Goal: Task Accomplishment & Management: Manage account settings

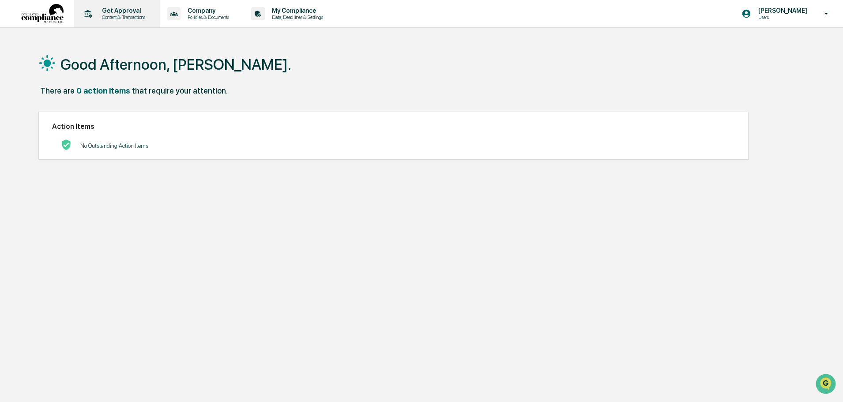
click at [126, 7] on div "Get Approval Content & Transactions" at bounding box center [116, 13] width 77 height 27
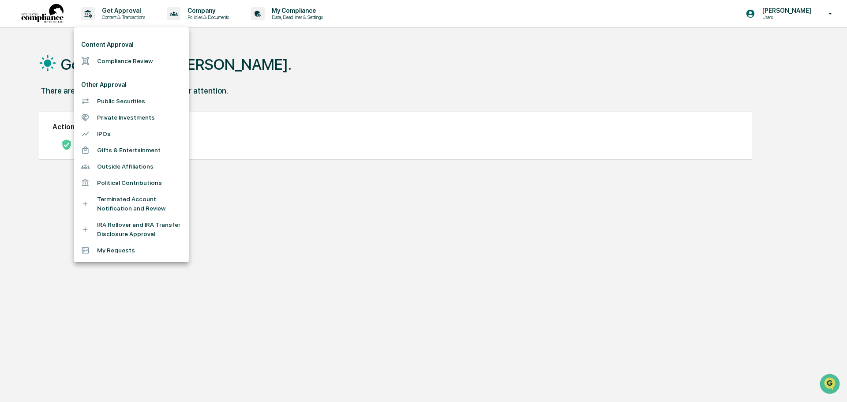
click at [56, 18] on div at bounding box center [423, 201] width 847 height 402
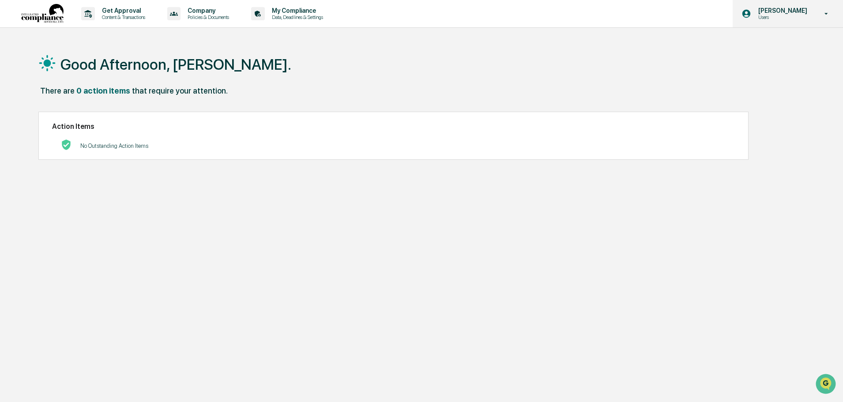
click at [774, 15] on p "Users" at bounding box center [781, 17] width 60 height 6
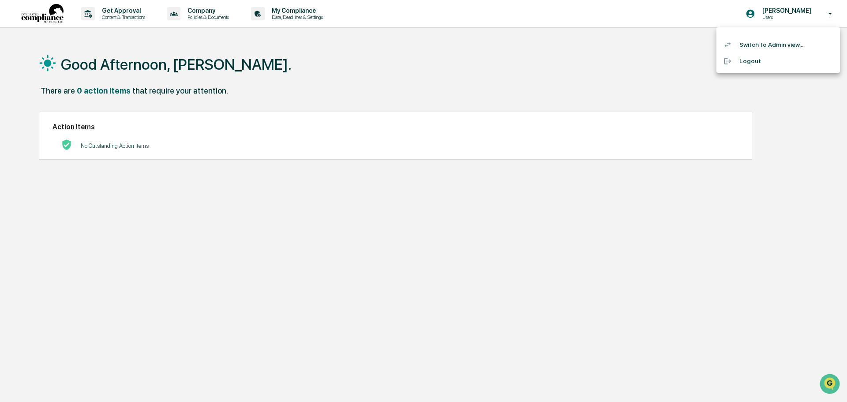
click at [761, 47] on li "Switch to Admin view..." at bounding box center [779, 45] width 124 height 16
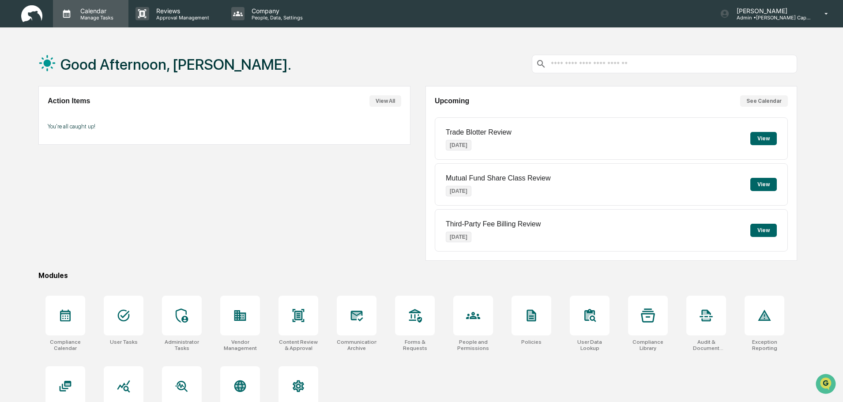
click at [99, 15] on p "Manage Tasks" at bounding box center [95, 18] width 45 height 6
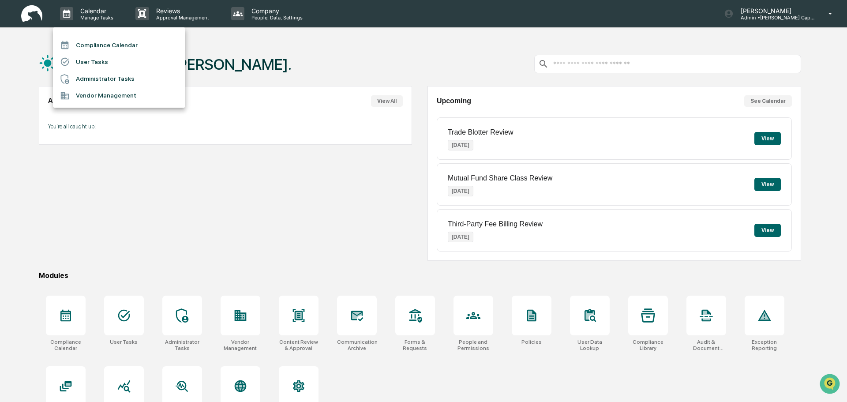
click at [97, 74] on li "Administrator Tasks" at bounding box center [119, 79] width 132 height 17
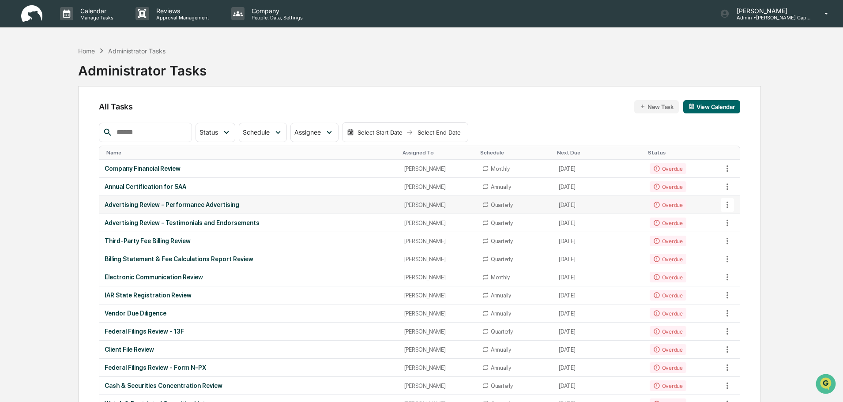
click at [218, 205] on div "Advertising Review - Performance Advertising" at bounding box center [249, 204] width 289 height 7
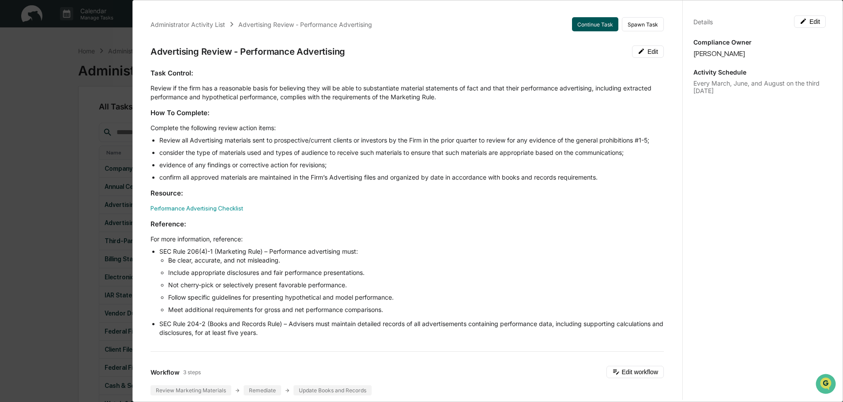
click at [580, 25] on button "Continue Task" at bounding box center [595, 24] width 46 height 14
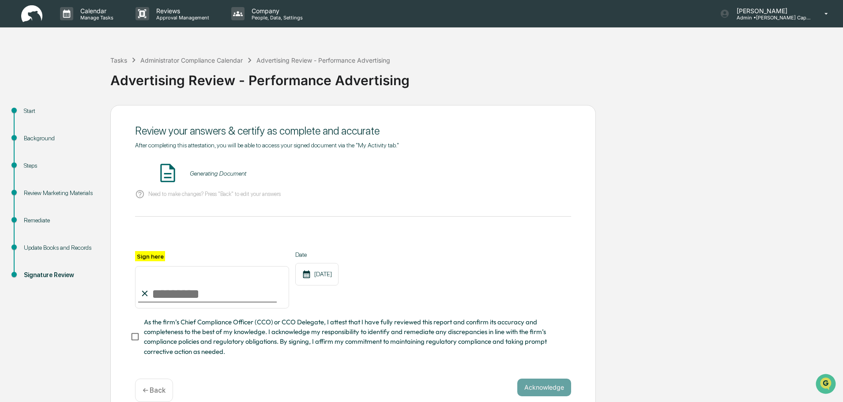
click at [223, 285] on input "Sign here" at bounding box center [212, 287] width 154 height 42
type input "**********"
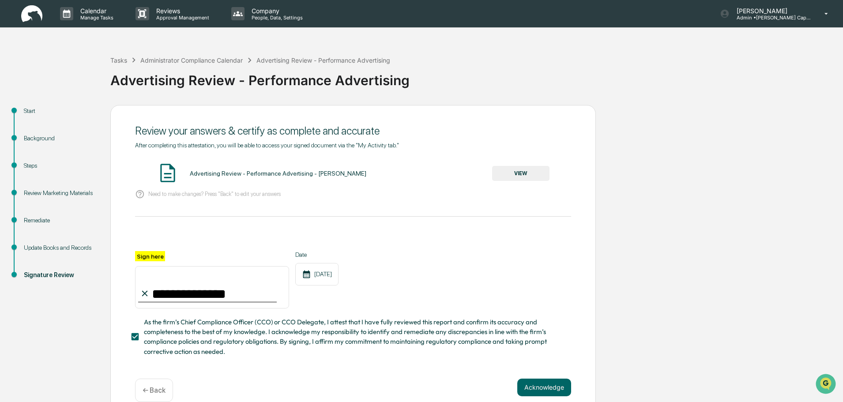
click at [532, 173] on button "VIEW" at bounding box center [520, 173] width 57 height 15
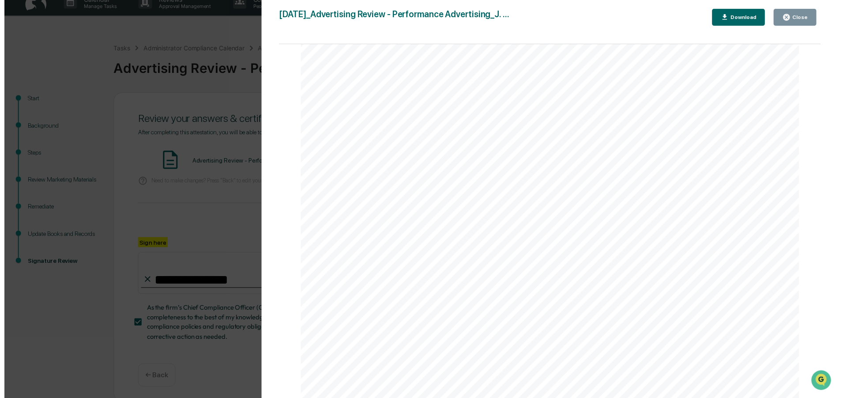
scroll to position [18, 0]
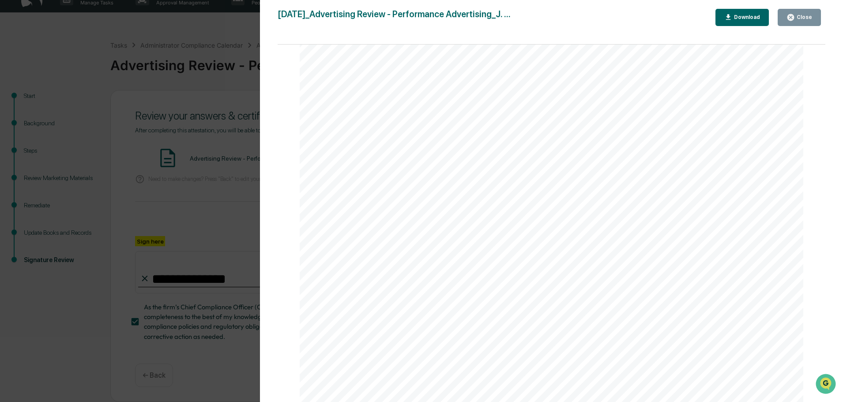
click at [732, 17] on icon "button" at bounding box center [728, 17] width 8 height 8
click at [226, 139] on div "Version History [DATE] 05:38 PM [PERSON_NAME] [DATE]_Advertising Review - Perfo…" at bounding box center [421, 201] width 843 height 402
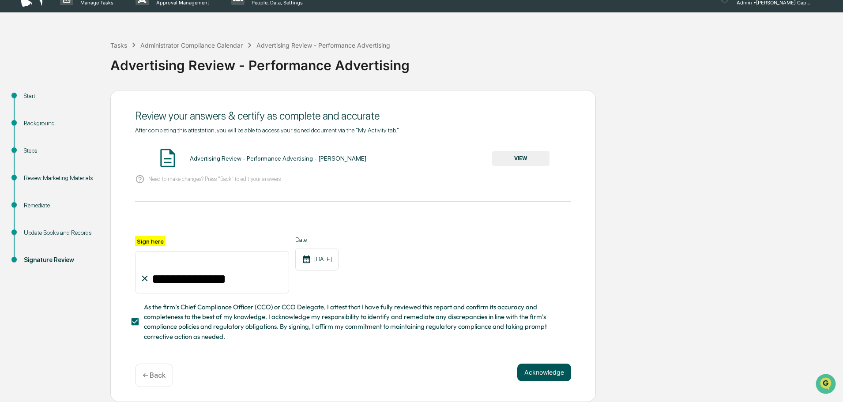
click at [534, 373] on button "Acknowledge" at bounding box center [544, 373] width 54 height 18
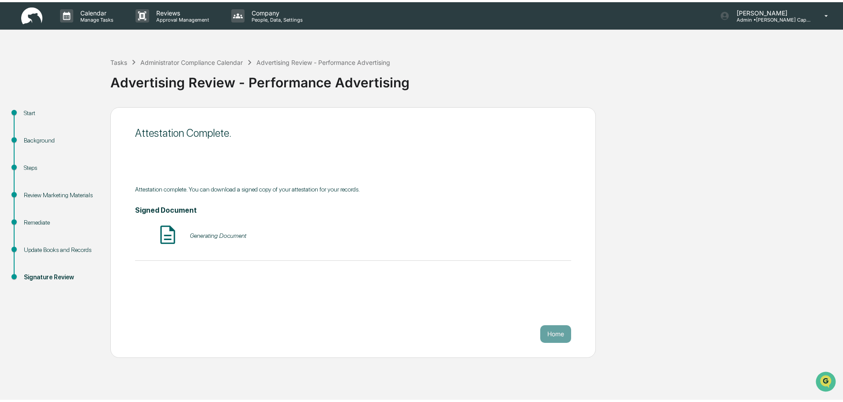
scroll to position [0, 0]
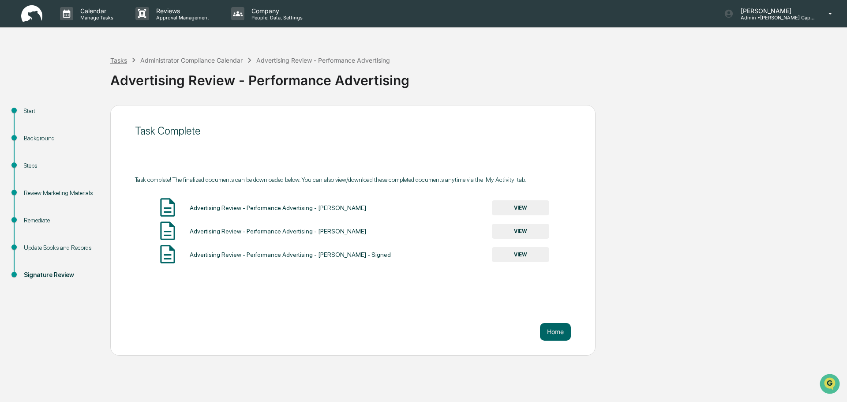
click at [124, 59] on div "Tasks" at bounding box center [118, 60] width 17 height 8
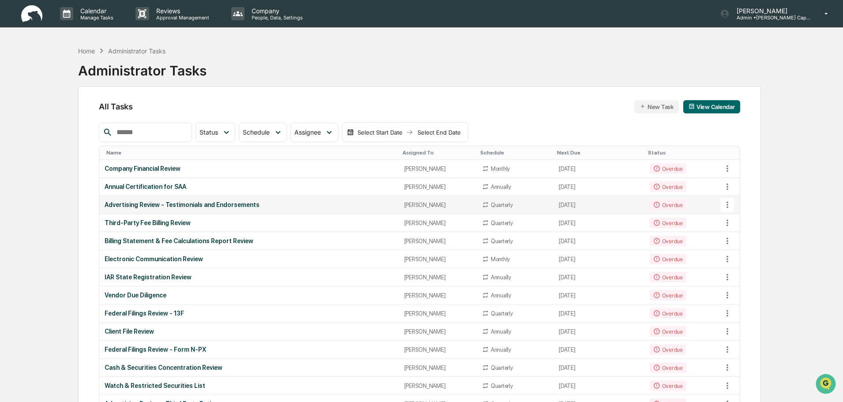
click at [557, 207] on td "[DATE]" at bounding box center [598, 205] width 90 height 18
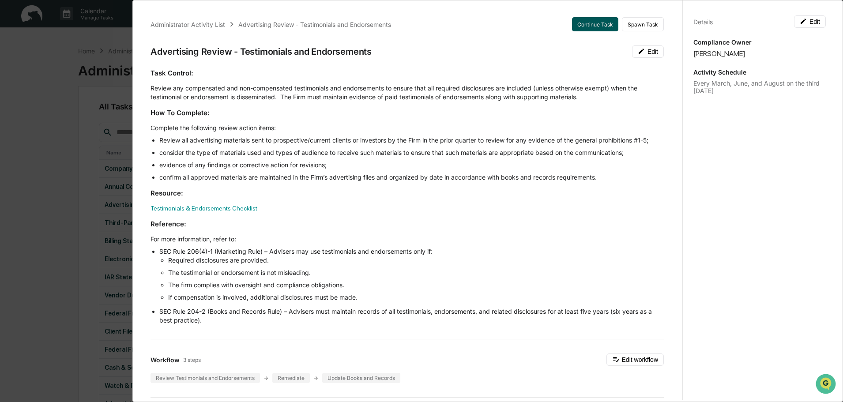
click at [582, 23] on button "Continue Task" at bounding box center [595, 24] width 46 height 14
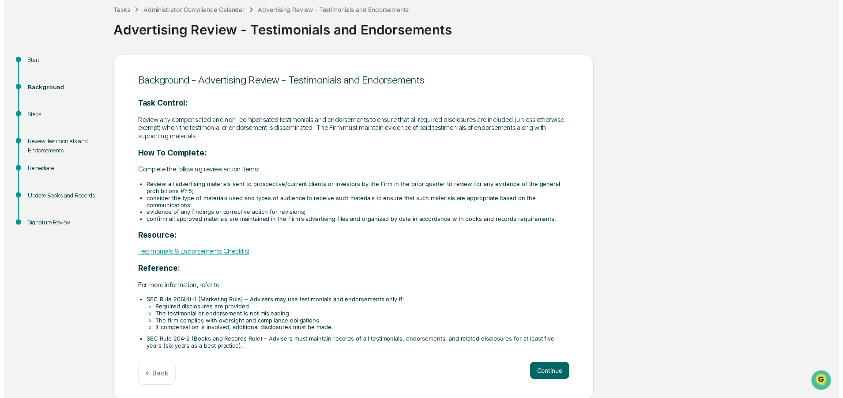
scroll to position [52, 0]
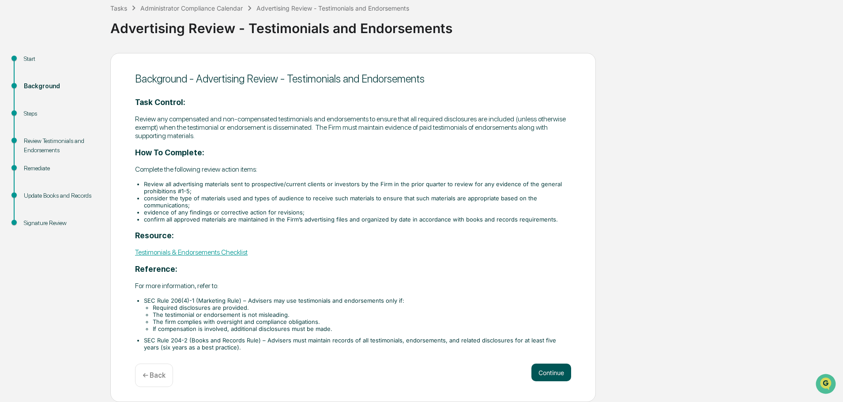
click at [542, 372] on button "Continue" at bounding box center [551, 373] width 40 height 18
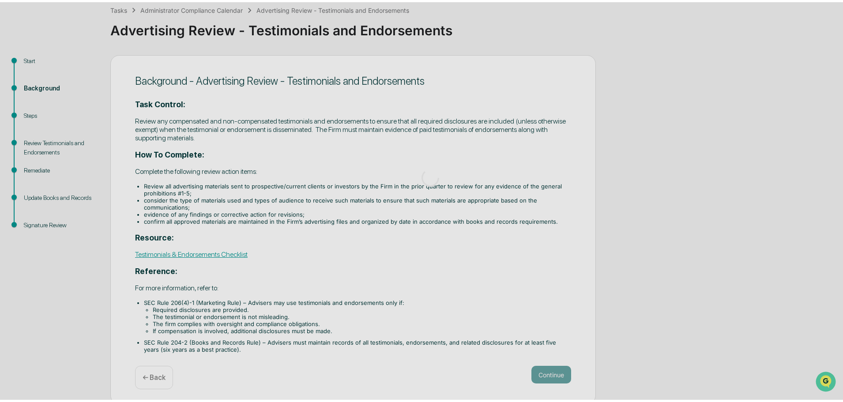
scroll to position [0, 0]
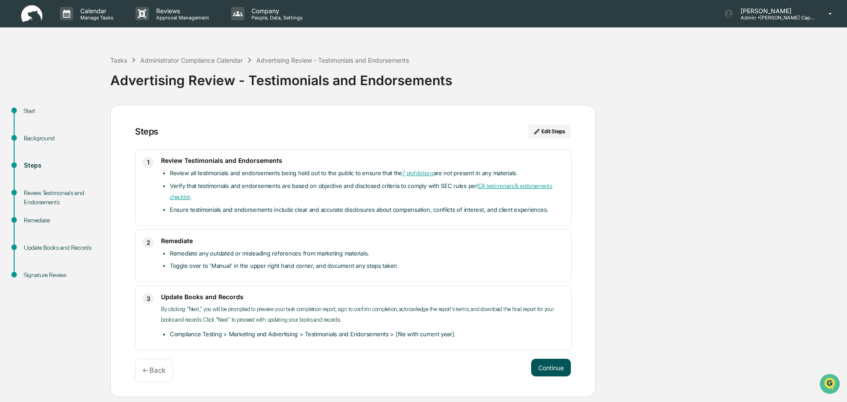
click at [546, 366] on button "Continue" at bounding box center [551, 368] width 40 height 18
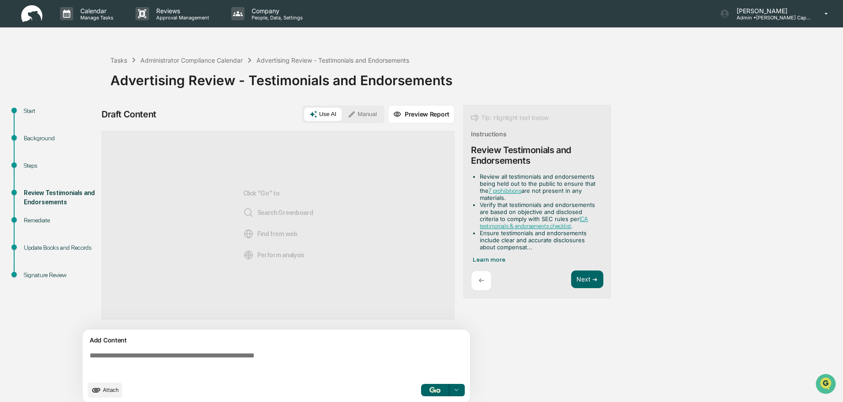
click at [408, 108] on button "Preview Report" at bounding box center [421, 114] width 67 height 19
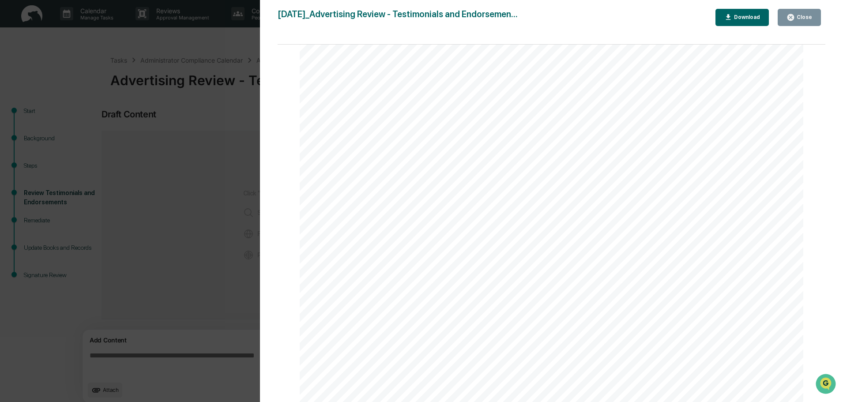
scroll to position [1103, 0]
click at [742, 13] on button "Download" at bounding box center [742, 17] width 54 height 17
click at [226, 111] on div "Version History [DATE] 05:39 PM [PERSON_NAME] [DATE]_Advertising Review - Testi…" at bounding box center [421, 201] width 843 height 402
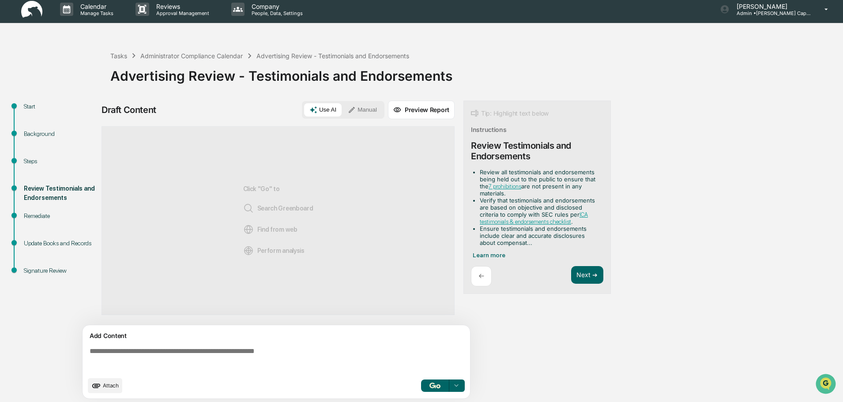
scroll to position [7, 0]
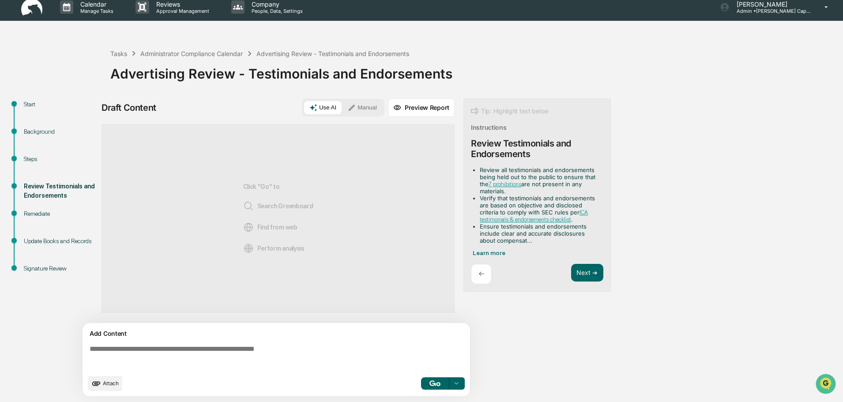
click at [361, 109] on button "Manual" at bounding box center [362, 107] width 40 height 13
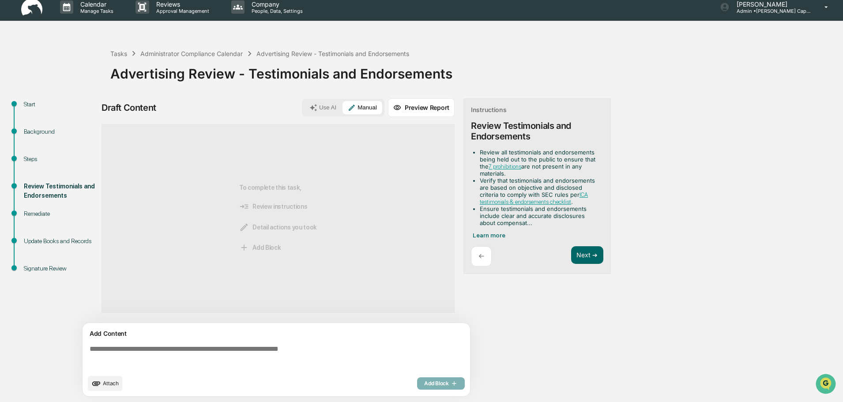
click at [207, 349] on textarea at bounding box center [278, 358] width 384 height 32
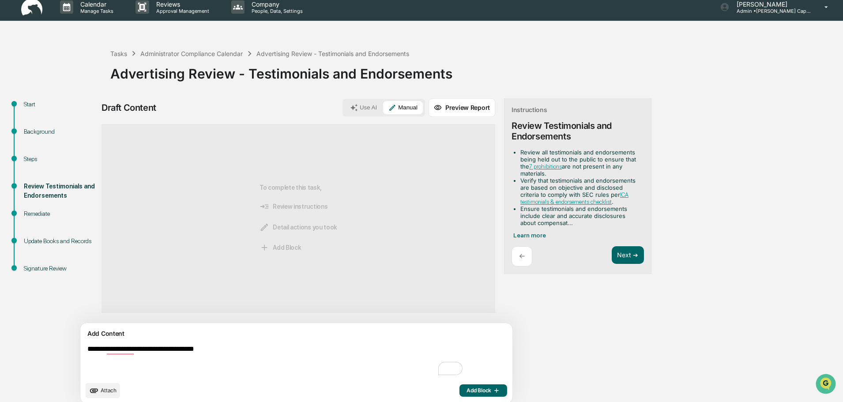
paste textarea "**********"
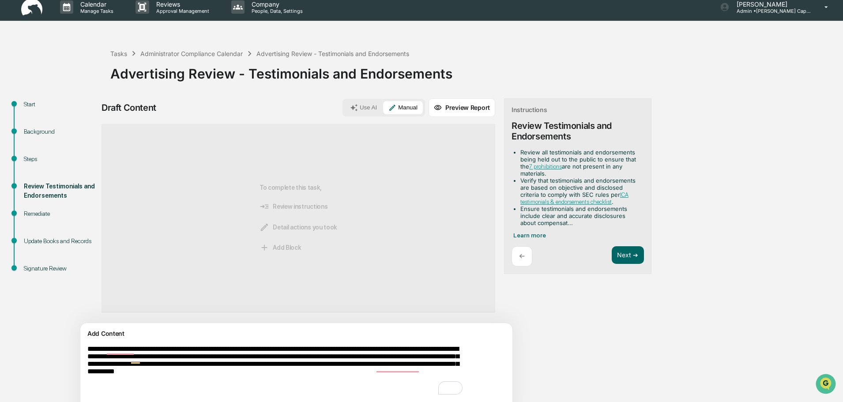
scroll to position [33, 0]
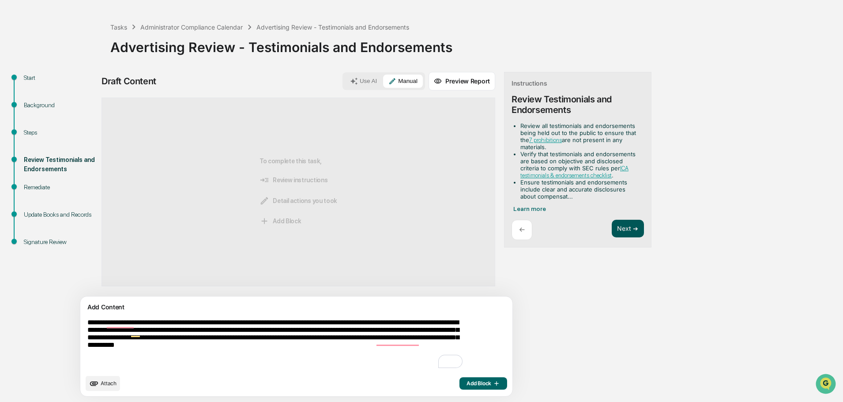
type textarea "**********"
click at [612, 226] on button "Next ➔" at bounding box center [628, 229] width 32 height 18
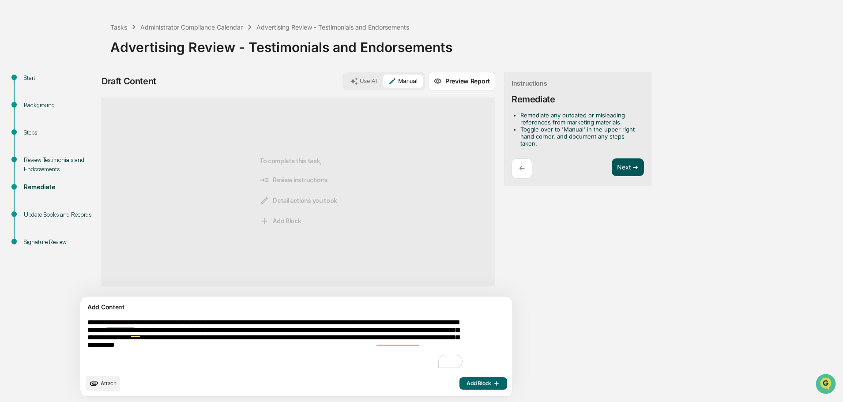
click at [612, 159] on button "Next ➔" at bounding box center [628, 167] width 32 height 18
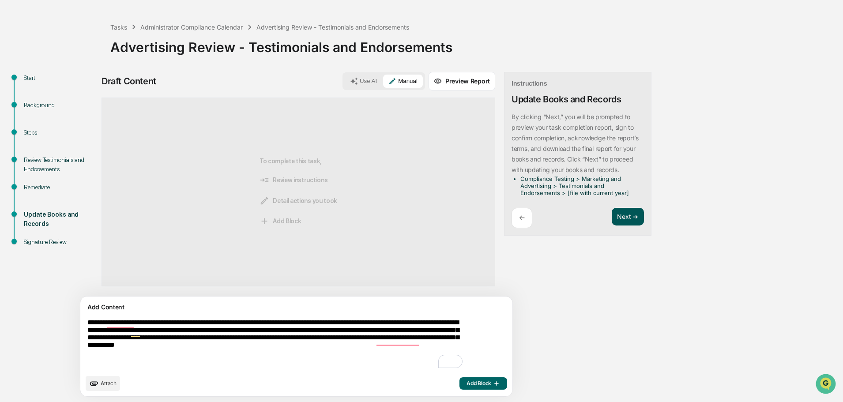
click at [612, 209] on button "Next ➔" at bounding box center [628, 217] width 32 height 18
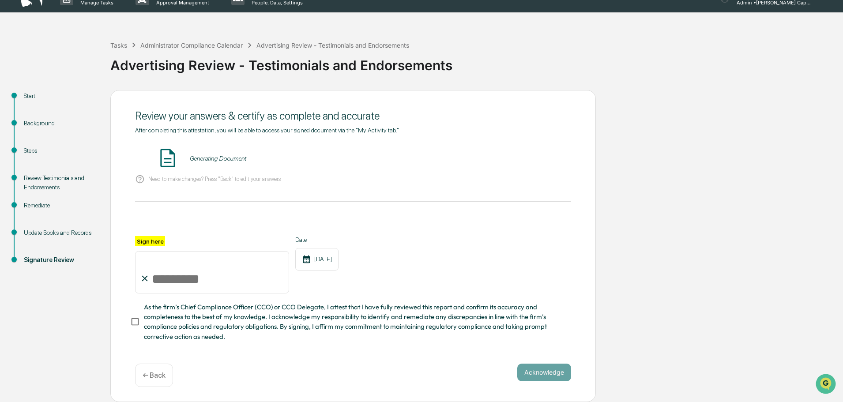
click at [586, 214] on div "Review your answers & certify as complete and accurate After completing this at…" at bounding box center [352, 246] width 485 height 312
click at [154, 272] on input "Sign here" at bounding box center [212, 272] width 154 height 42
type input "**********"
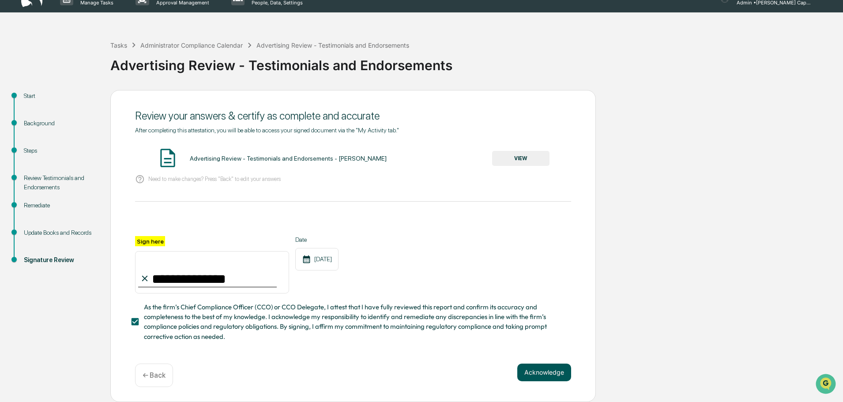
click at [548, 364] on div "**********" at bounding box center [352, 246] width 485 height 312
click at [546, 373] on button "Acknowledge" at bounding box center [544, 373] width 54 height 18
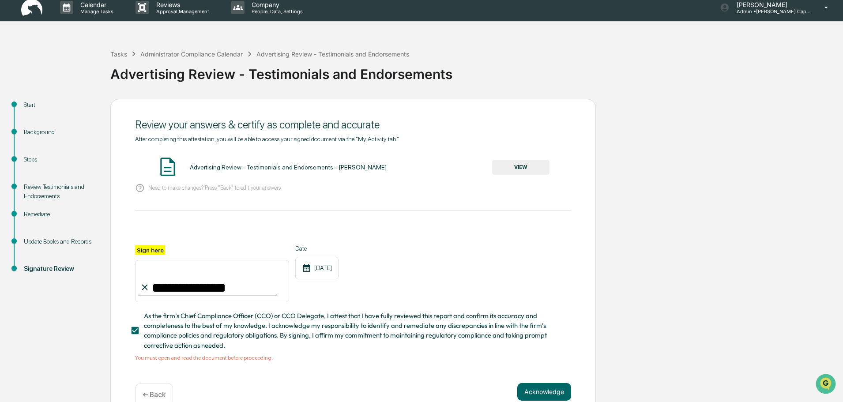
scroll to position [0, 0]
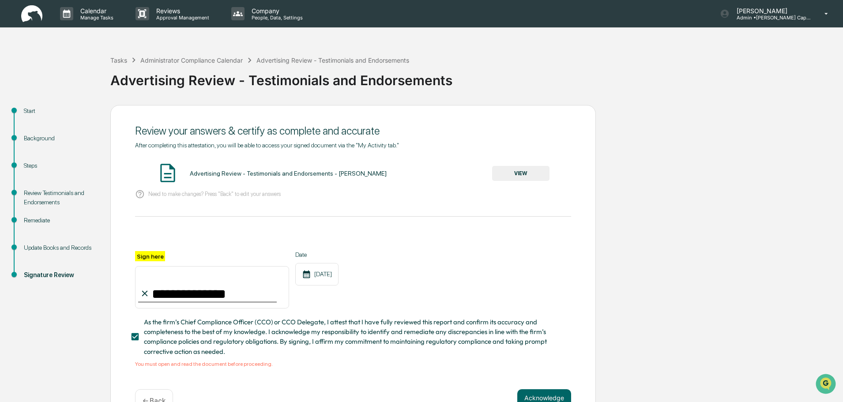
click at [517, 172] on button "VIEW" at bounding box center [520, 173] width 57 height 15
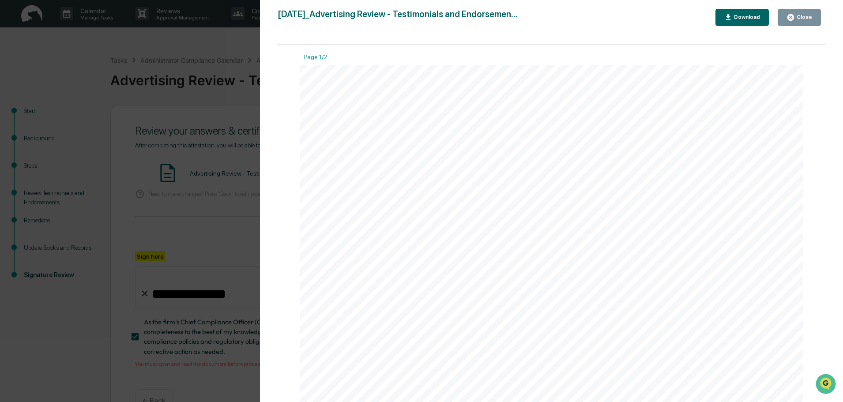
click at [732, 17] on icon "button" at bounding box center [728, 17] width 8 height 8
click at [212, 227] on div "Version History [DATE] 05:41 PM [PERSON_NAME] [DATE]_Advertising Review - Testi…" at bounding box center [421, 201] width 843 height 402
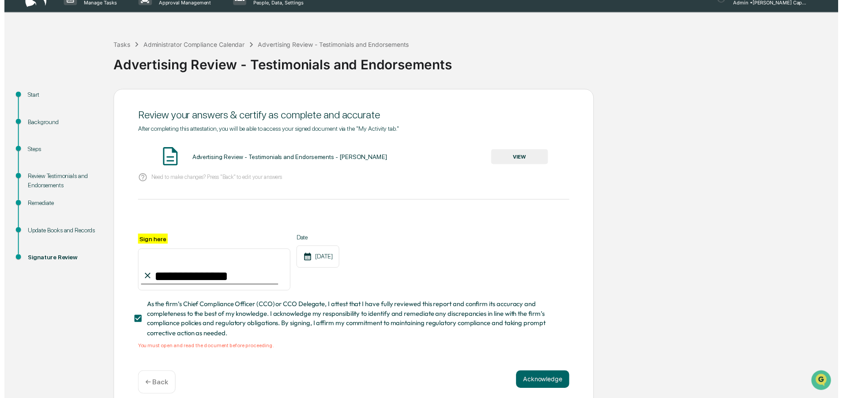
scroll to position [28, 0]
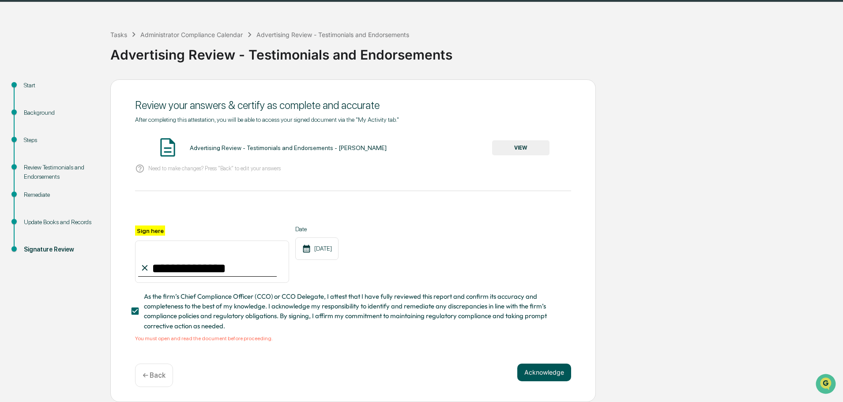
click at [540, 374] on button "Acknowledge" at bounding box center [544, 373] width 54 height 18
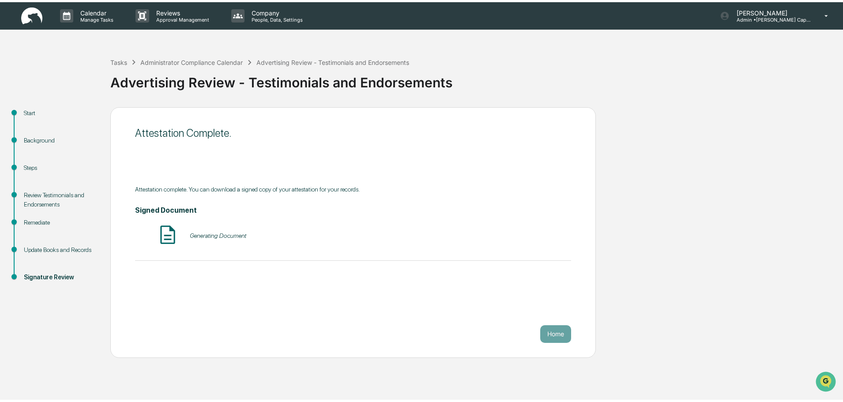
scroll to position [0, 0]
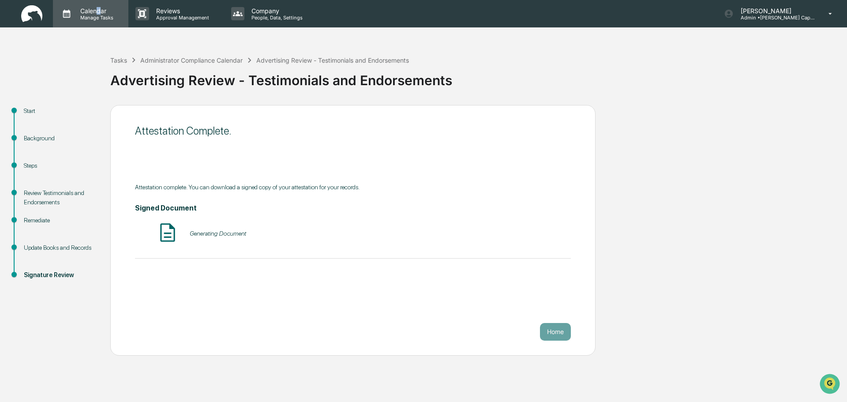
click at [99, 4] on div "Calendar Manage Tasks" at bounding box center [90, 13] width 75 height 27
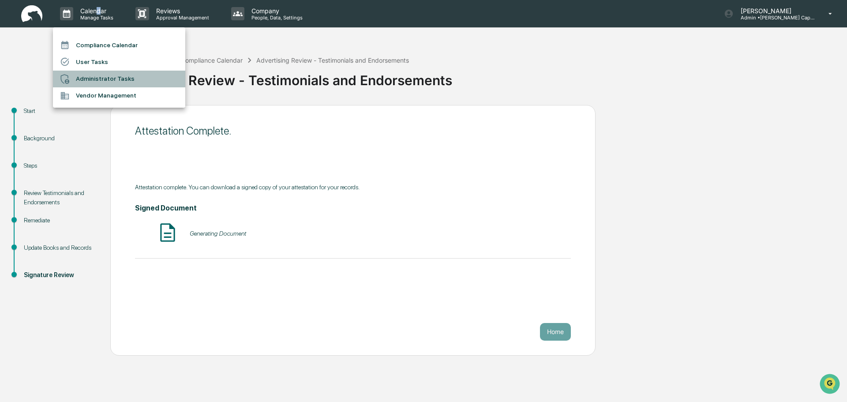
click at [89, 79] on li "Administrator Tasks" at bounding box center [119, 79] width 132 height 17
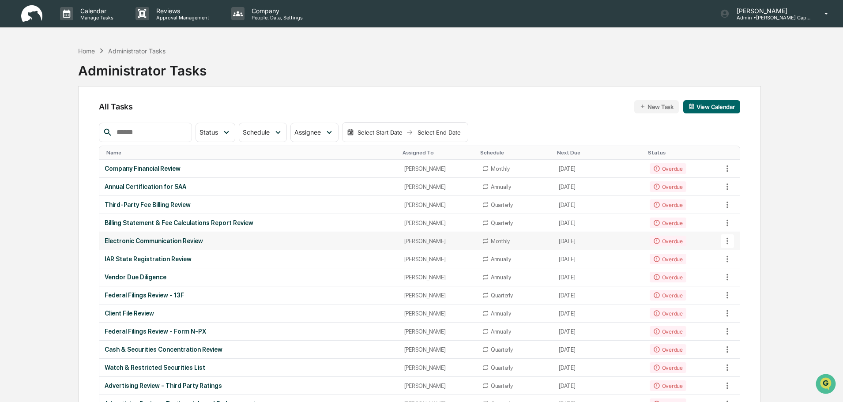
click at [171, 245] on td "Electronic Communication Review" at bounding box center [248, 241] width 299 height 18
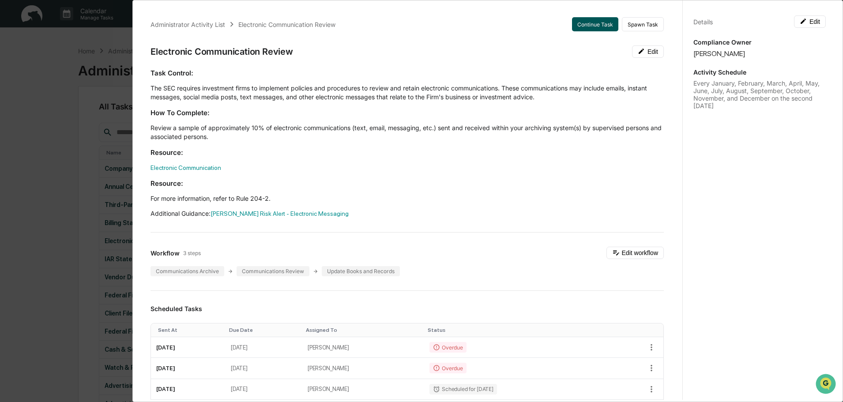
click at [582, 24] on button "Continue Task" at bounding box center [595, 24] width 46 height 14
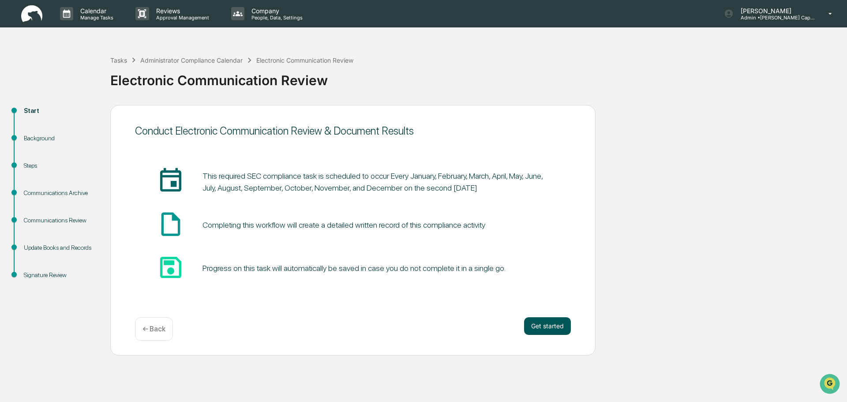
click at [540, 331] on button "Get started" at bounding box center [547, 326] width 47 height 18
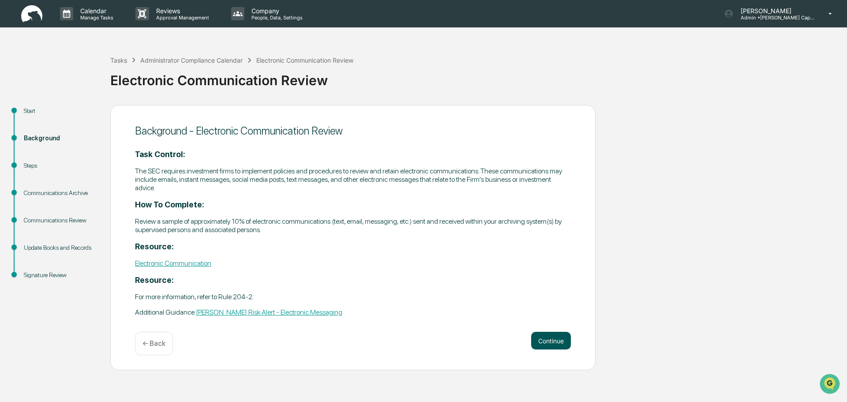
click at [539, 336] on button "Continue" at bounding box center [551, 341] width 40 height 18
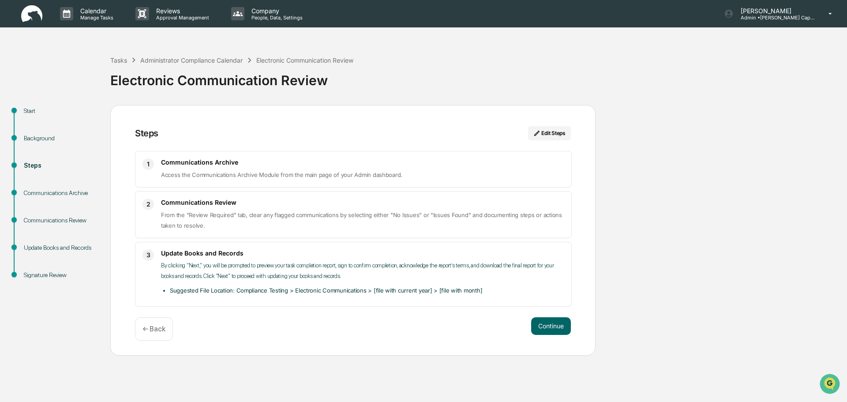
click at [552, 336] on div "Continue ← Back" at bounding box center [353, 328] width 436 height 23
click at [551, 324] on button "Continue" at bounding box center [551, 326] width 40 height 18
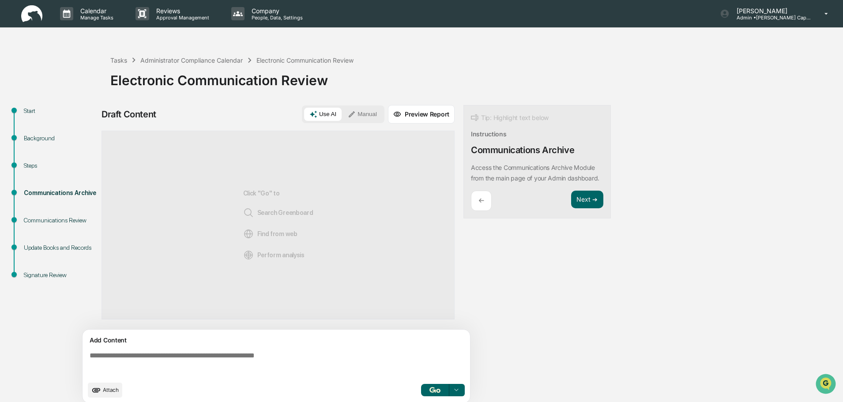
click at [361, 106] on div "Use AI Manual" at bounding box center [343, 114] width 83 height 18
click at [360, 113] on button "Manual" at bounding box center [362, 114] width 40 height 13
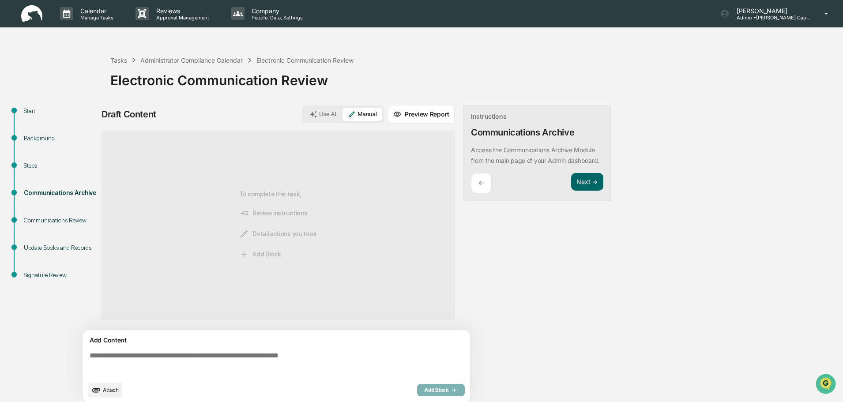
click at [159, 353] on textarea at bounding box center [278, 364] width 384 height 32
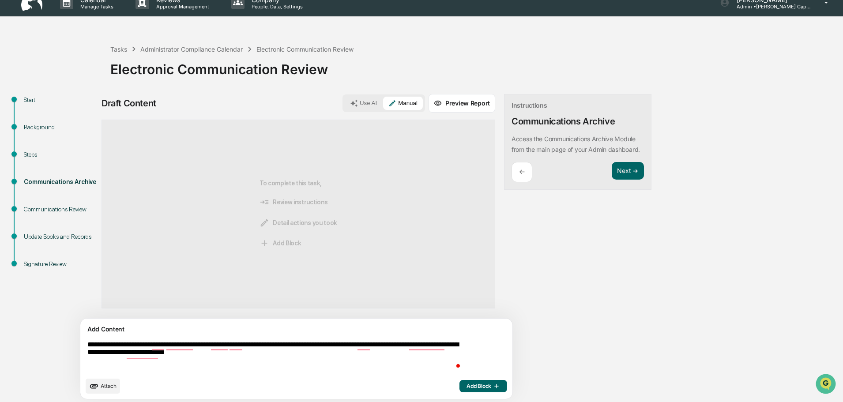
scroll to position [14, 0]
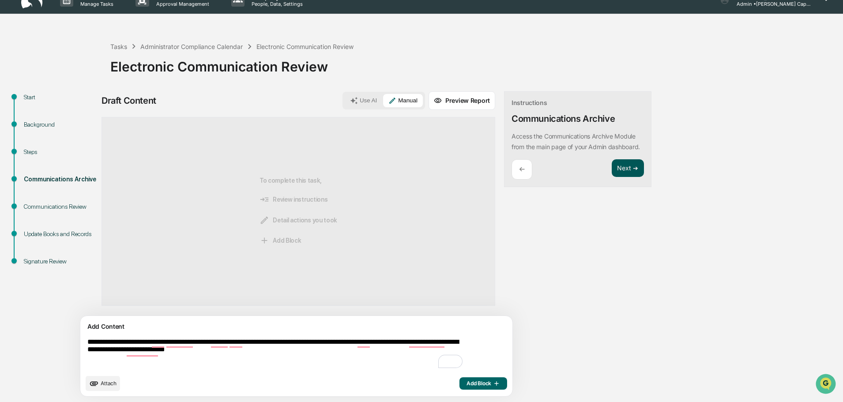
type textarea "**********"
click at [612, 177] on button "Next ➔" at bounding box center [628, 168] width 32 height 18
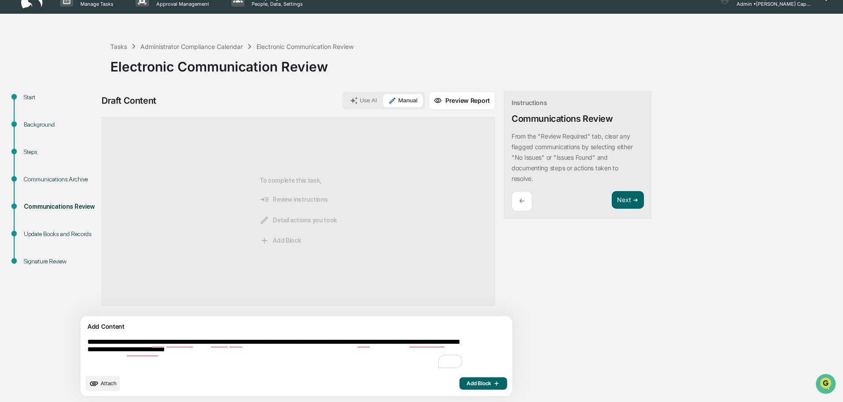
click at [428, 103] on button "Preview Report" at bounding box center [461, 100] width 67 height 19
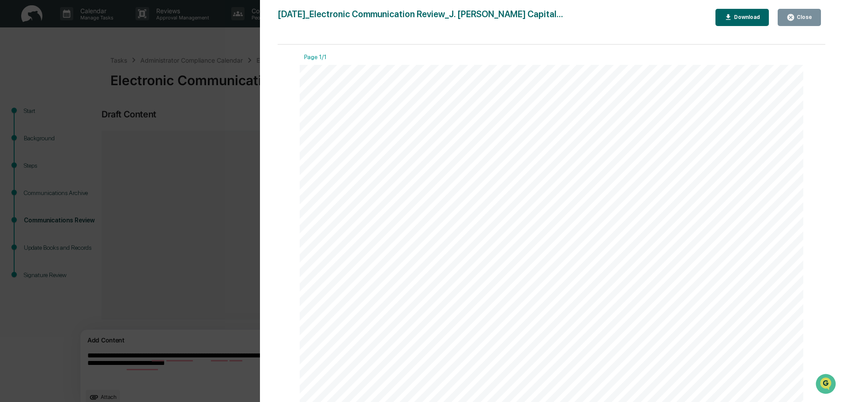
click at [755, 19] on div "Download" at bounding box center [746, 17] width 28 height 6
click at [177, 184] on div "Version History [DATE] 05:43 PM [PERSON_NAME] [DATE]_Electronic Communication R…" at bounding box center [421, 201] width 843 height 402
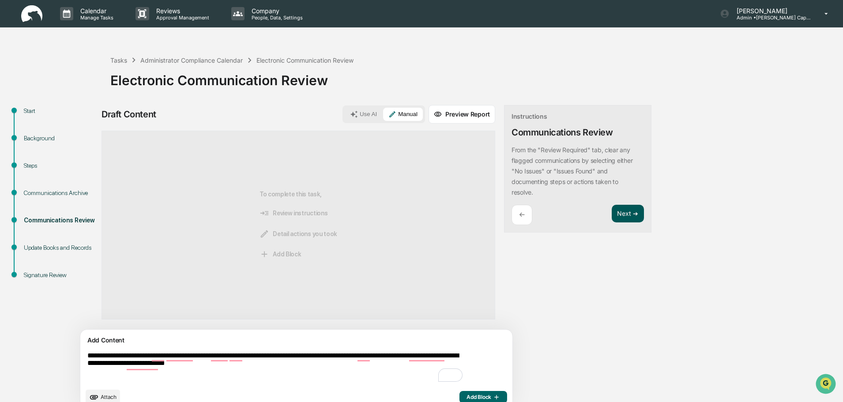
click at [612, 208] on button "Next ➔" at bounding box center [628, 214] width 32 height 18
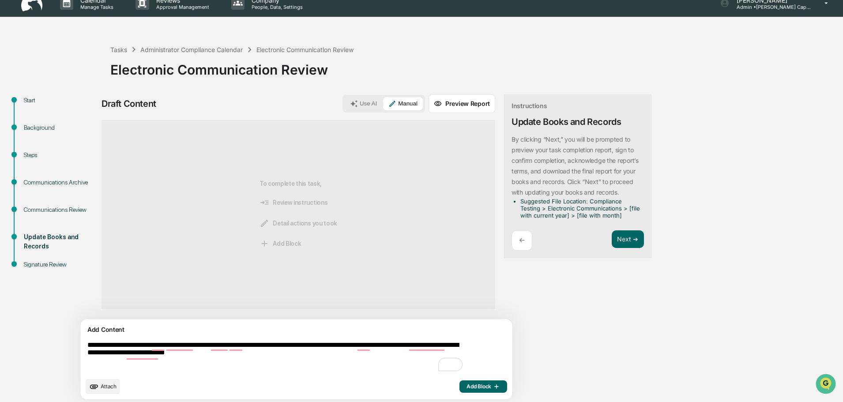
scroll to position [14, 0]
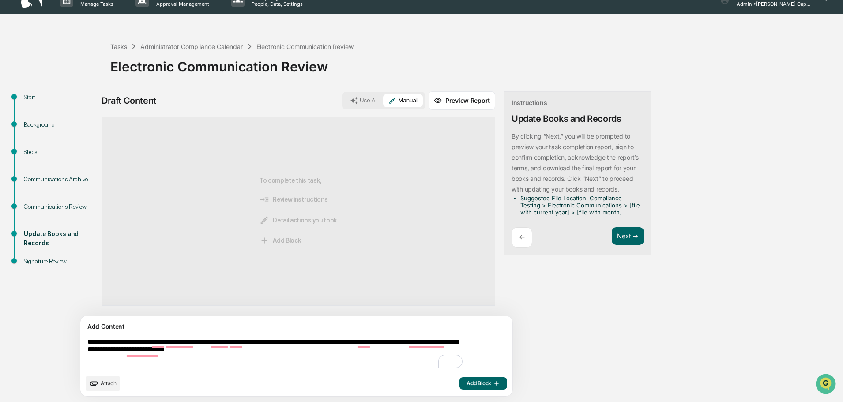
click at [466, 382] on span "Add Block" at bounding box center [483, 383] width 34 height 7
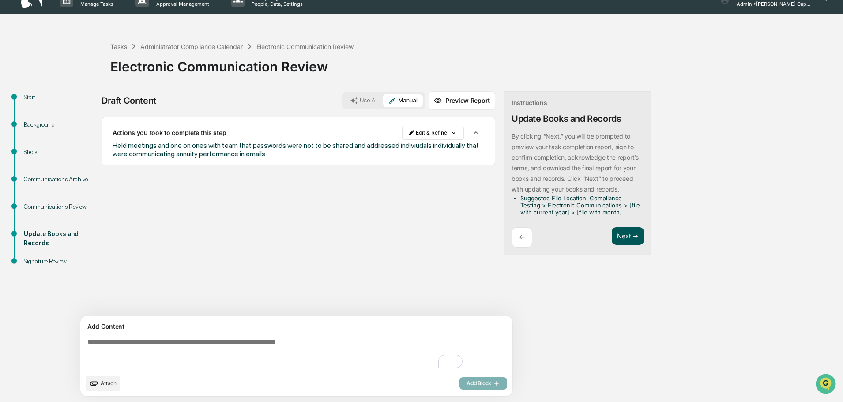
click at [612, 238] on button "Next ➔" at bounding box center [628, 236] width 32 height 18
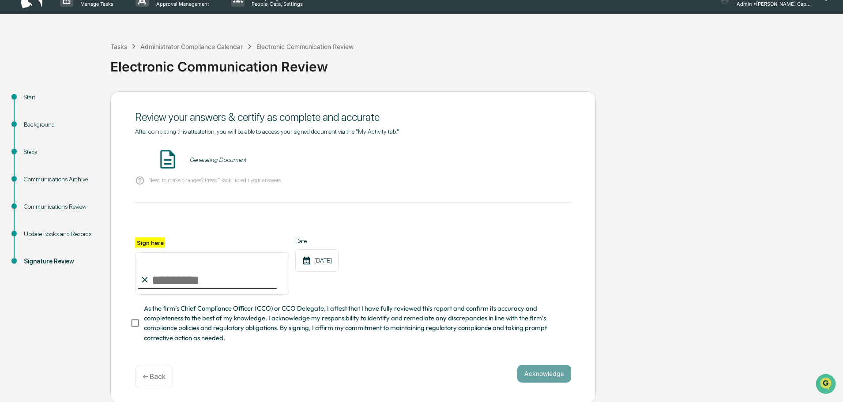
click at [176, 288] on input "Sign here" at bounding box center [212, 273] width 154 height 42
type input "**********"
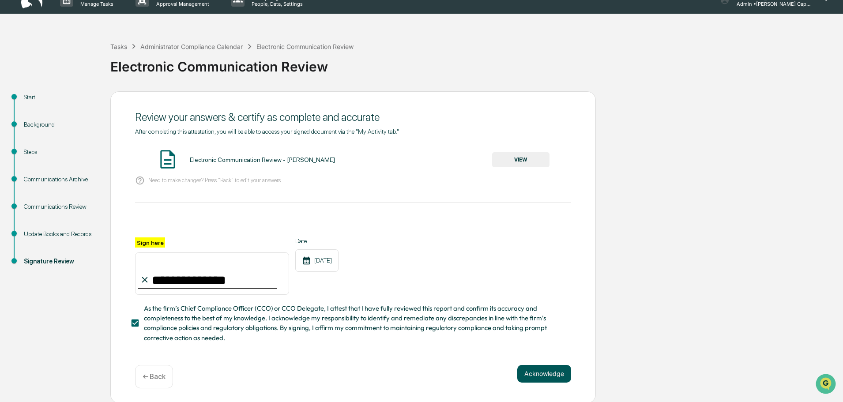
click at [529, 379] on button "Acknowledge" at bounding box center [544, 374] width 54 height 18
click at [517, 161] on button "VIEW" at bounding box center [520, 159] width 57 height 15
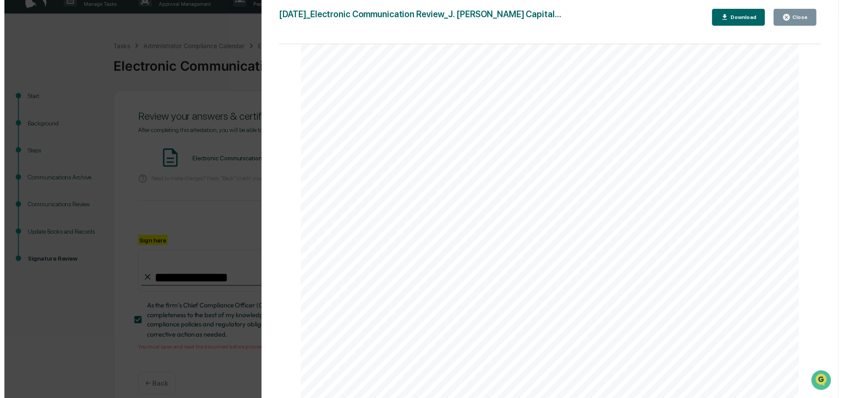
scroll to position [750, 0]
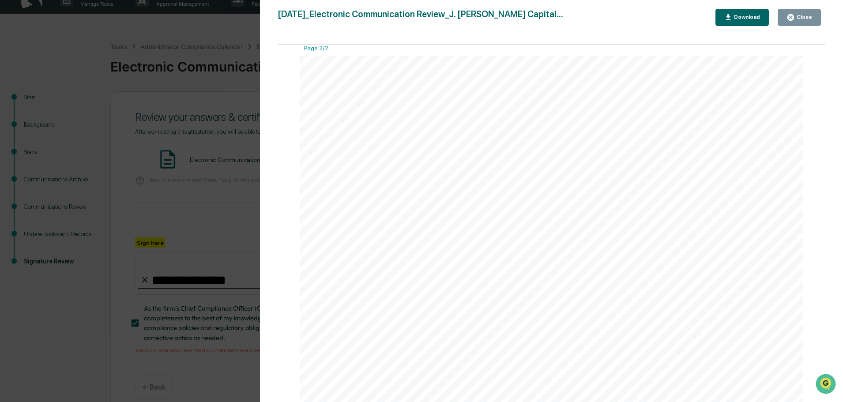
click at [745, 17] on div "Download" at bounding box center [746, 17] width 28 height 6
click at [147, 343] on div "Version History [DATE] 05:44 PM [PERSON_NAME] [DATE]_Electronic Communication R…" at bounding box center [421, 201] width 843 height 402
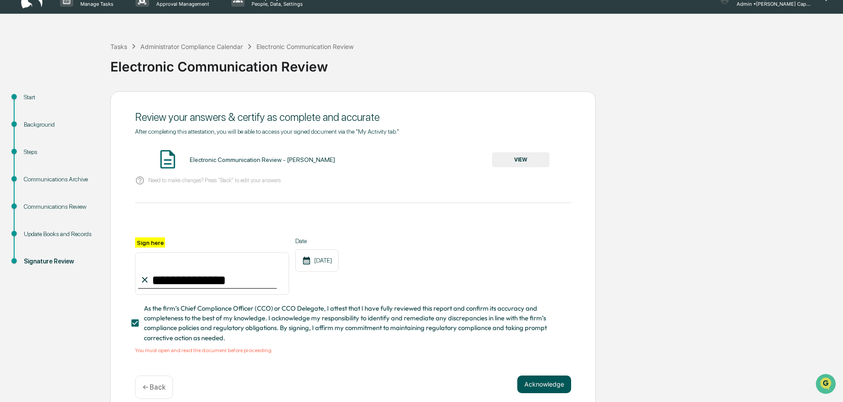
click at [528, 390] on button "Acknowledge" at bounding box center [544, 385] width 54 height 18
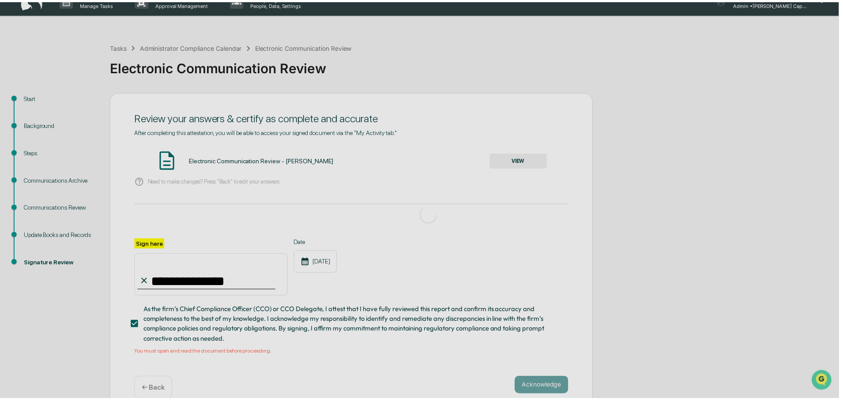
scroll to position [0, 0]
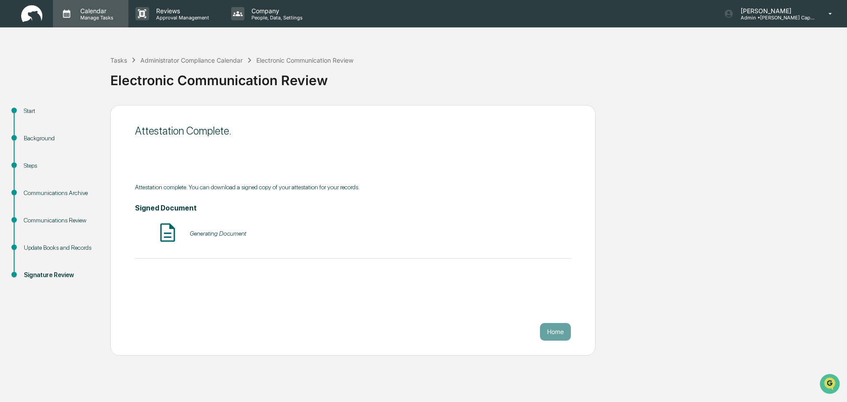
click at [93, 11] on p "Calendar" at bounding box center [95, 11] width 45 height 8
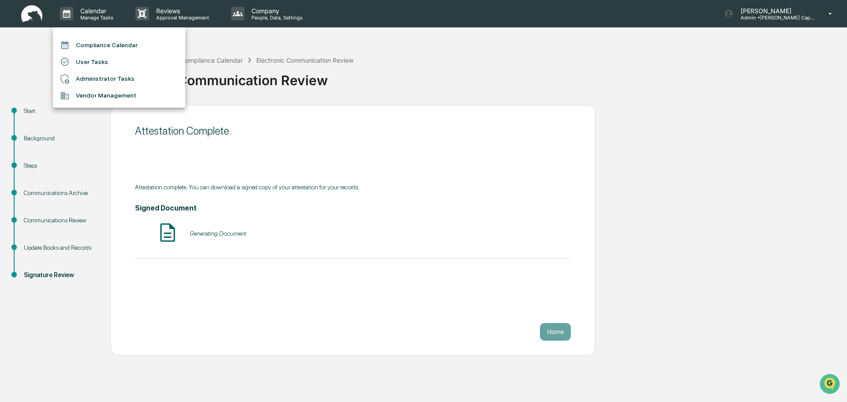
click at [566, 329] on div at bounding box center [423, 201] width 847 height 402
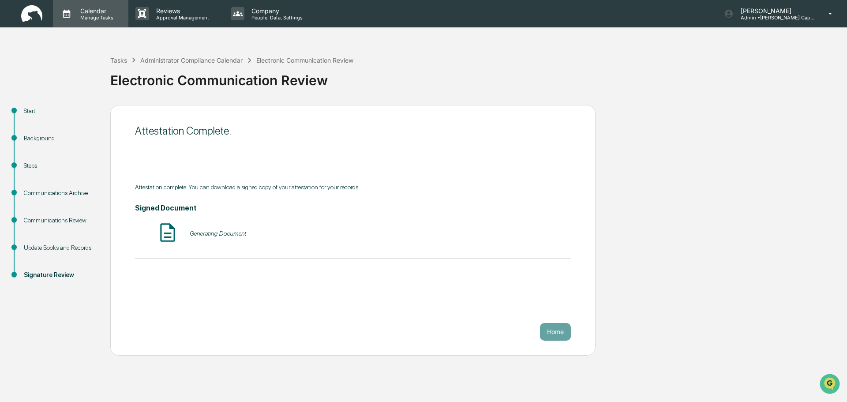
click at [90, 17] on p "Manage Tasks" at bounding box center [95, 18] width 45 height 6
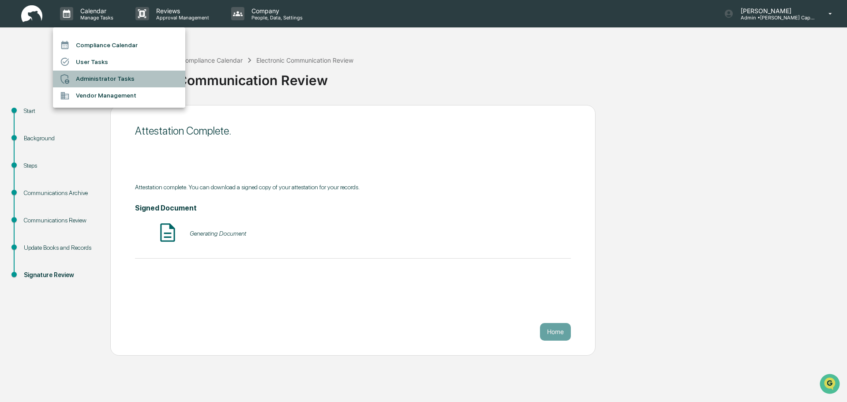
click at [98, 74] on li "Administrator Tasks" at bounding box center [119, 79] width 132 height 17
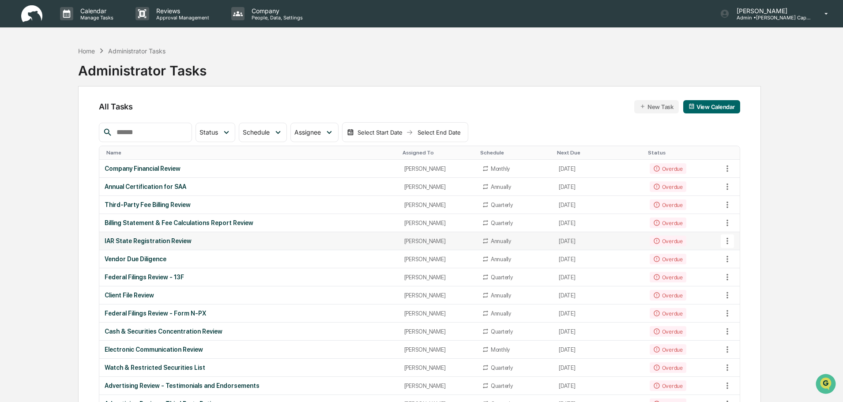
click at [186, 244] on div "IAR State Registration Review" at bounding box center [249, 240] width 289 height 7
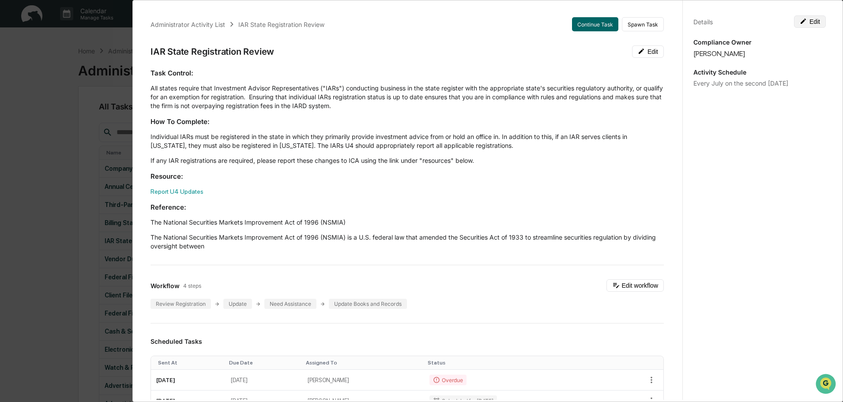
click at [799, 26] on button "Edit" at bounding box center [810, 21] width 32 height 12
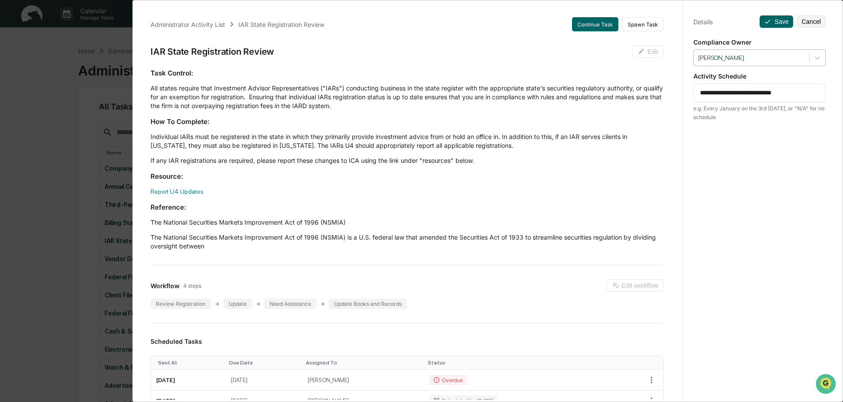
click at [742, 62] on div at bounding box center [751, 58] width 106 height 8
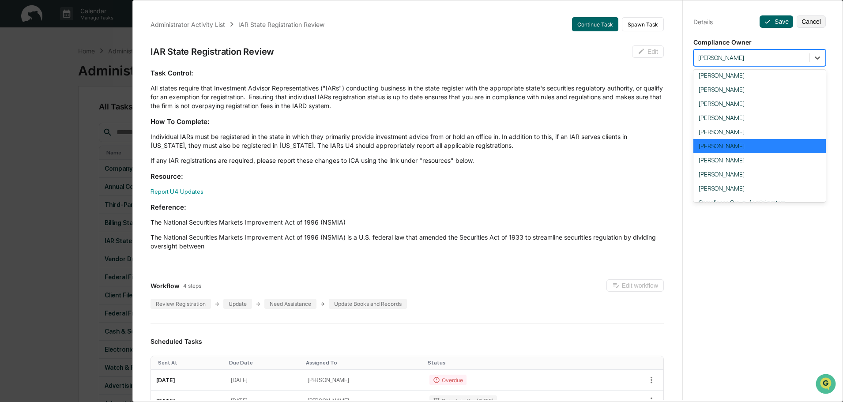
scroll to position [104, 0]
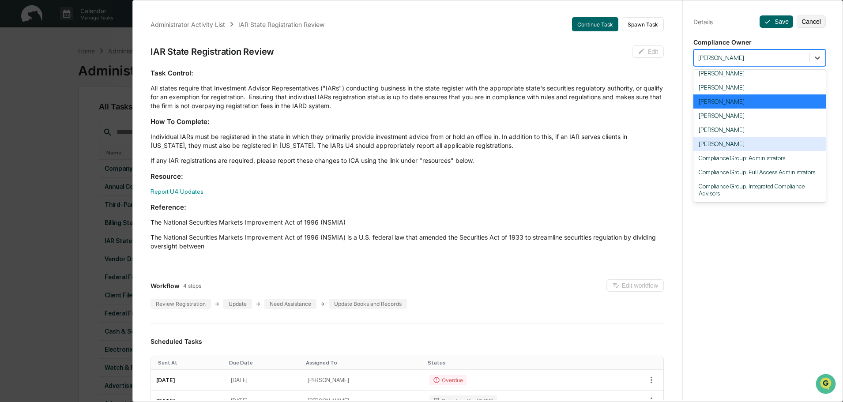
click at [728, 144] on div "[PERSON_NAME]" at bounding box center [759, 144] width 132 height 14
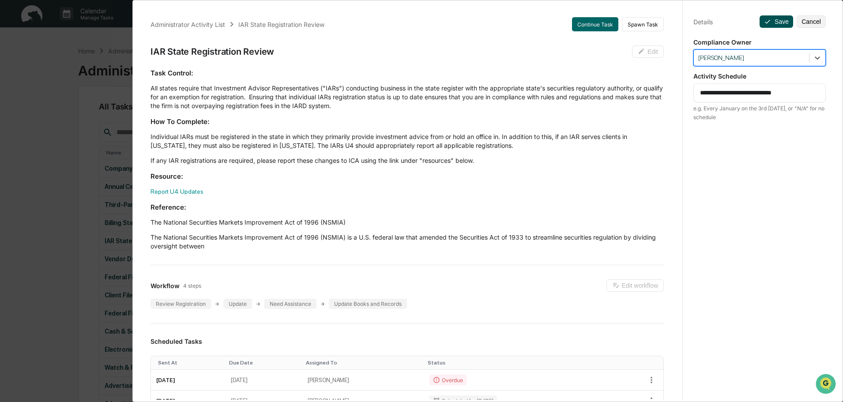
click at [766, 23] on icon at bounding box center [767, 21] width 7 height 7
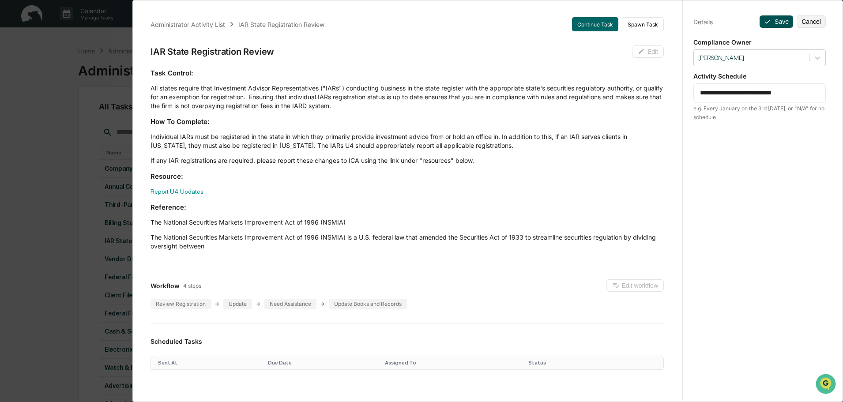
click at [767, 23] on button "Save" at bounding box center [776, 21] width 34 height 12
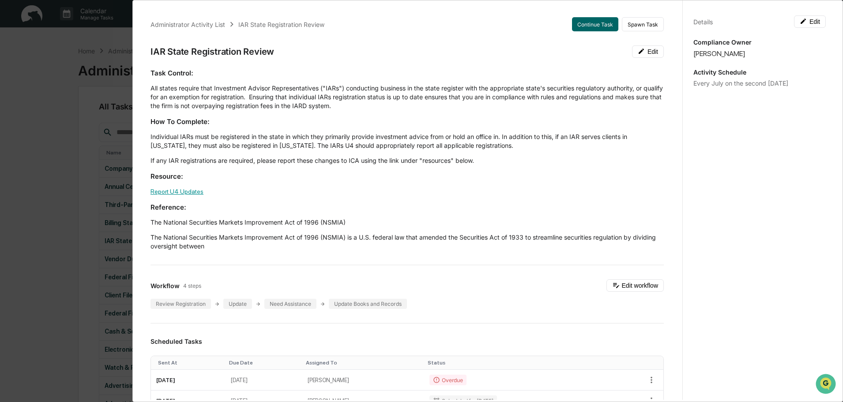
click at [171, 194] on link "Report U4 Updates" at bounding box center [176, 191] width 53 height 7
